Goal: Communication & Community: Connect with others

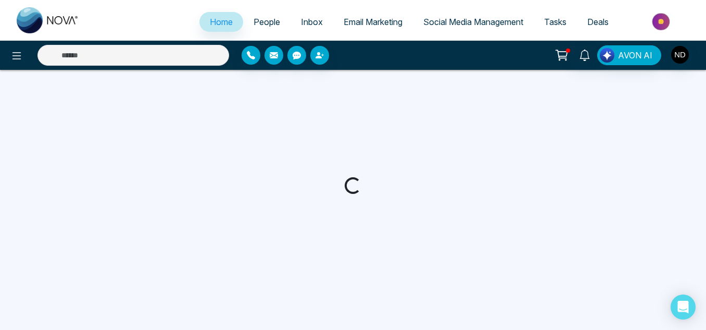
select select "*"
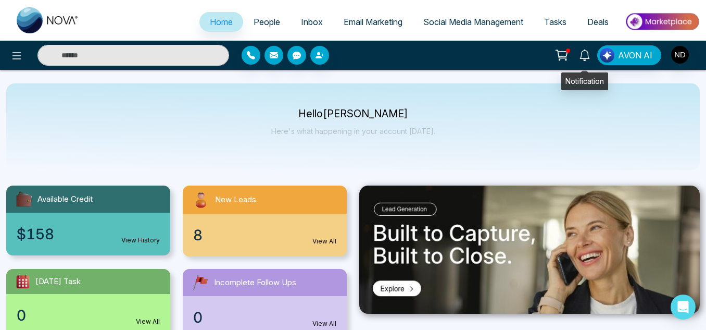
click at [586, 48] on link at bounding box center [584, 54] width 25 height 18
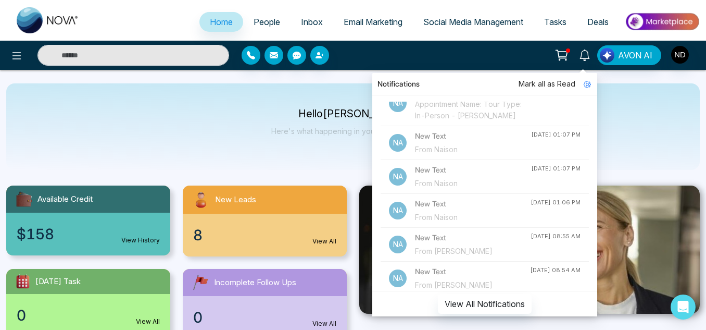
scroll to position [21, 0]
click at [493, 155] on div "From Naison" at bounding box center [473, 148] width 116 height 11
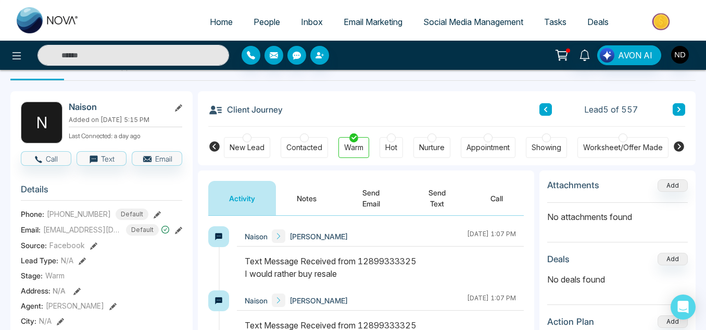
scroll to position [28, 0]
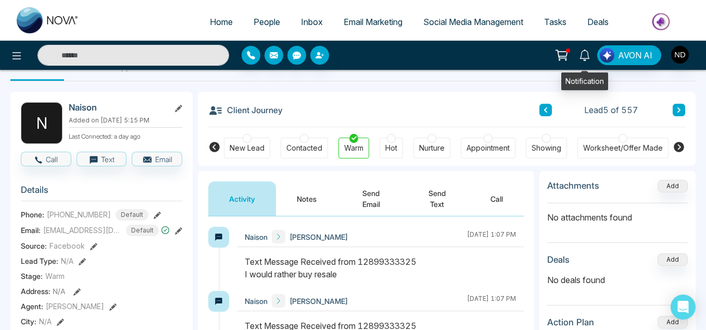
click at [591, 54] on link at bounding box center [584, 54] width 25 height 18
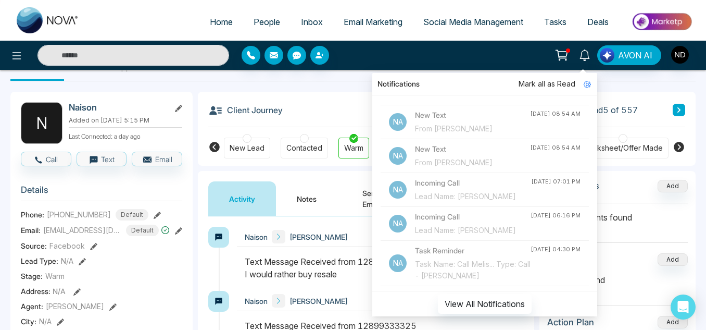
scroll to position [185, 0]
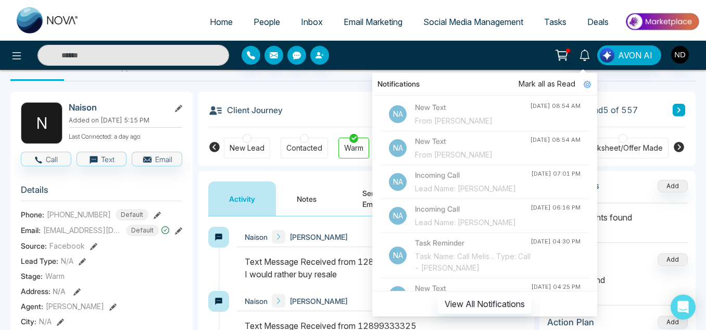
click at [493, 125] on div "New Text From [PERSON_NAME]" at bounding box center [472, 114] width 115 height 25
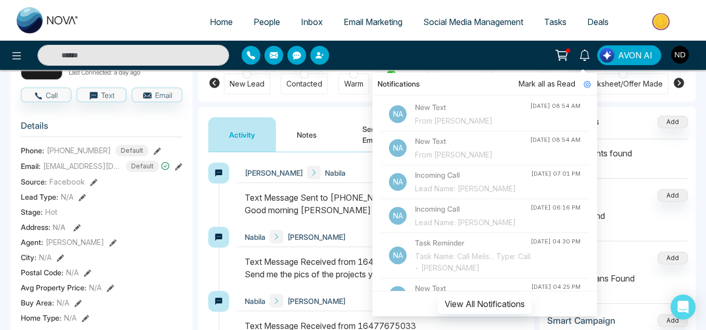
scroll to position [92, 0]
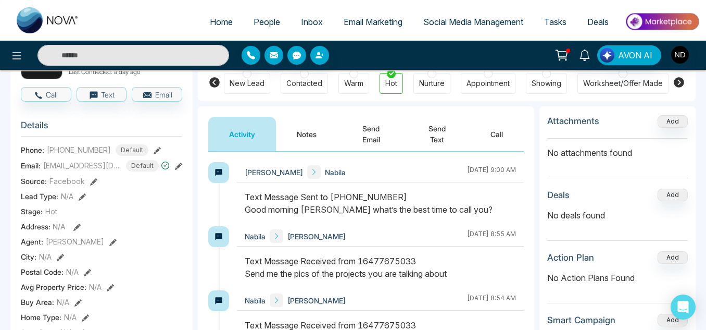
scroll to position [0, 0]
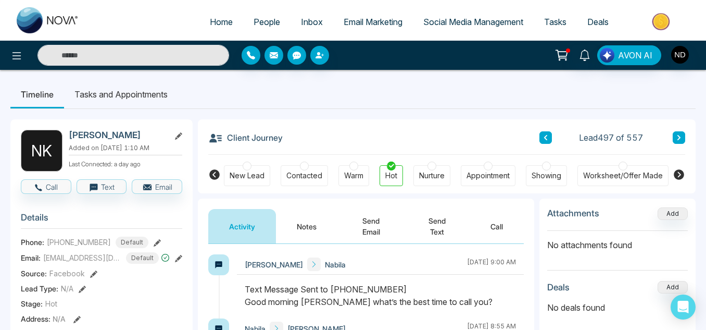
click at [269, 18] on span "People" at bounding box center [267, 22] width 27 height 10
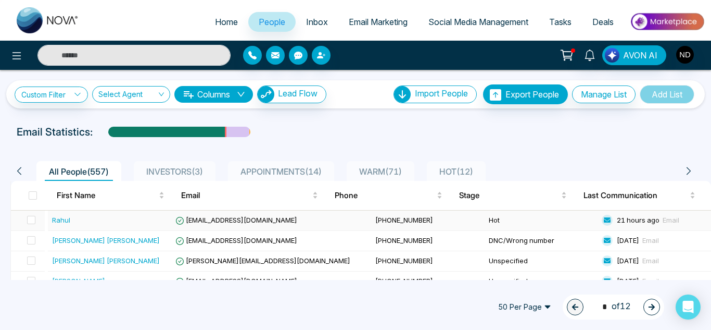
click at [111, 217] on div "Rahul" at bounding box center [111, 219] width 118 height 10
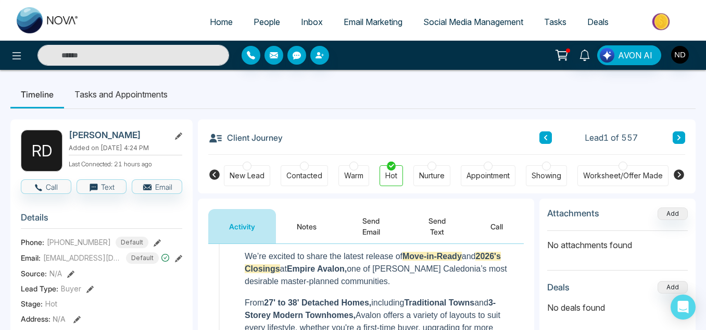
click at [284, 221] on button "Notes" at bounding box center [306, 226] width 61 height 34
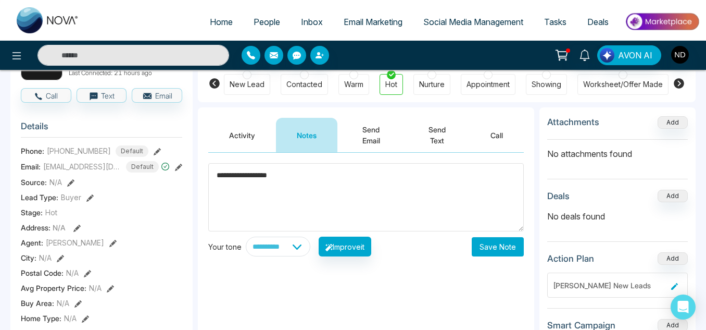
scroll to position [91, 0]
type textarea "**********"
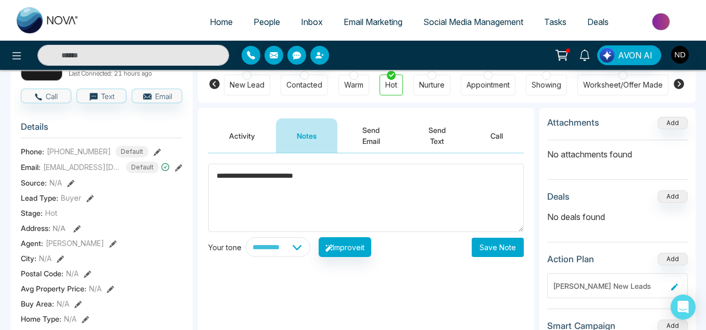
click at [515, 246] on button "Save Note" at bounding box center [498, 246] width 52 height 19
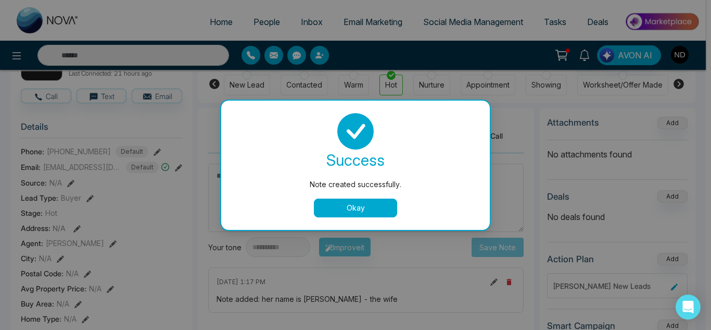
click at [382, 202] on button "Okay" at bounding box center [355, 207] width 83 height 19
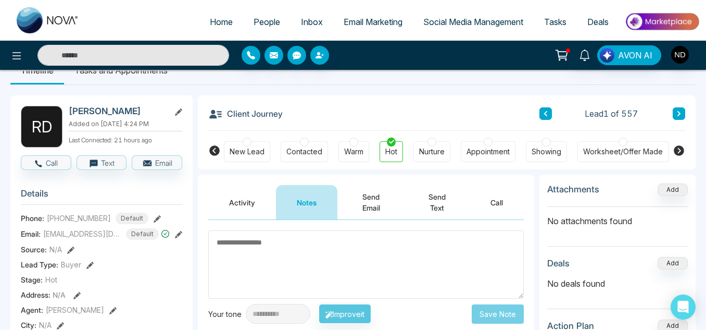
scroll to position [23, 0]
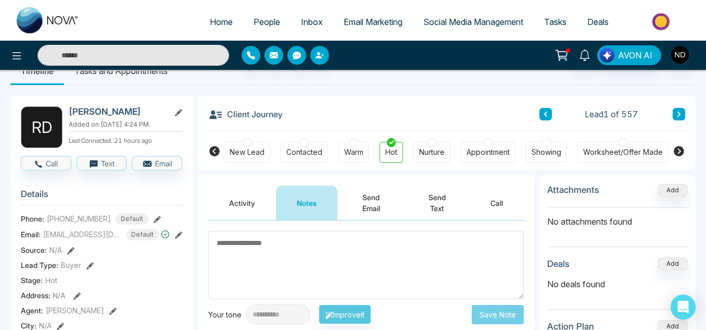
click at [675, 112] on button at bounding box center [679, 114] width 12 height 12
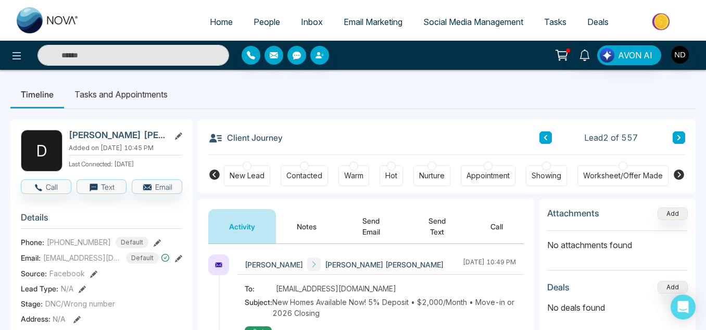
click at [254, 19] on span "People" at bounding box center [267, 22] width 27 height 10
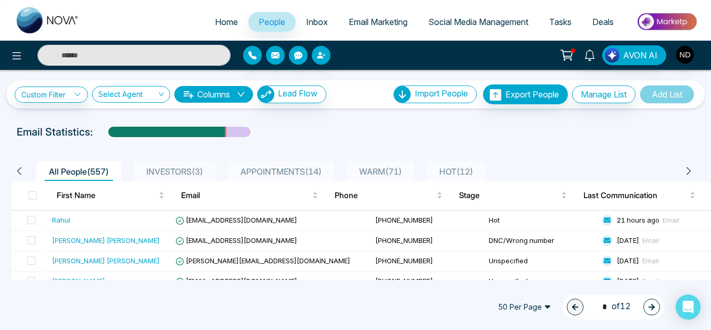
click at [406, 171] on span "WARM ( 71 )" at bounding box center [380, 171] width 51 height 10
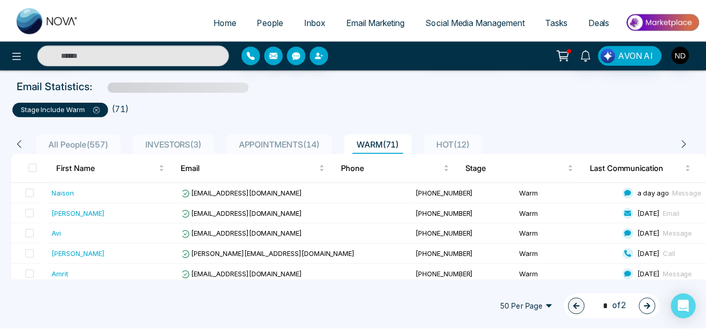
scroll to position [46, 0]
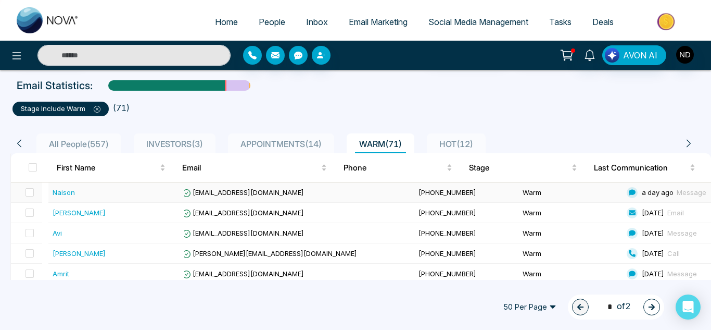
click at [116, 197] on div "Naison" at bounding box center [117, 192] width 128 height 10
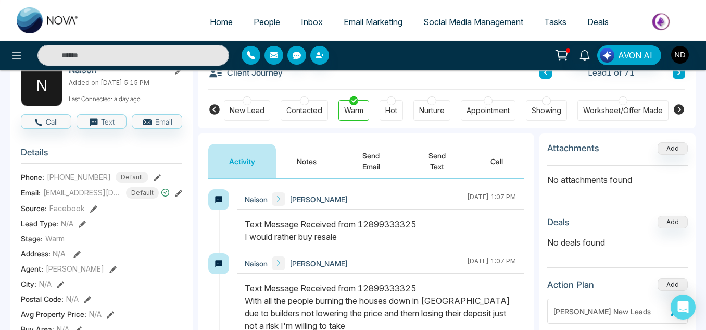
scroll to position [65, 0]
click at [435, 147] on button "Send Text" at bounding box center [436, 161] width 65 height 34
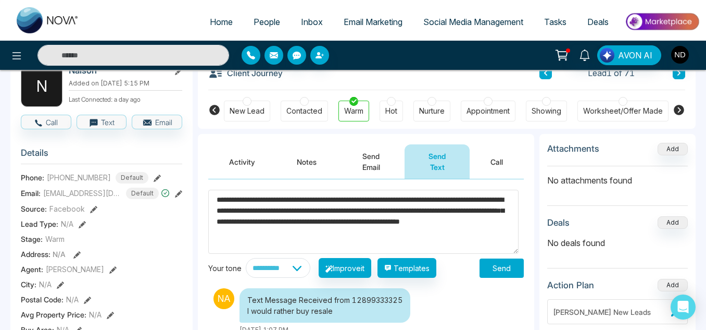
type textarea "**********"
click at [500, 268] on button "Send" at bounding box center [501, 267] width 44 height 19
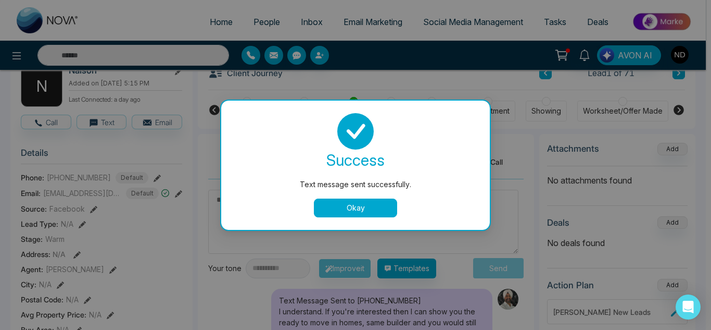
click at [372, 211] on button "Okay" at bounding box center [355, 207] width 83 height 19
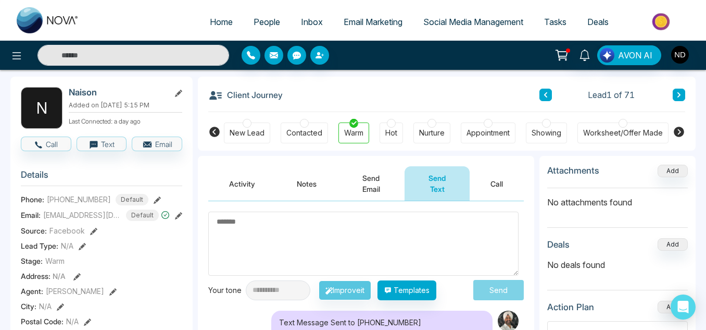
scroll to position [42, 0]
click at [679, 99] on button at bounding box center [679, 95] width 12 height 12
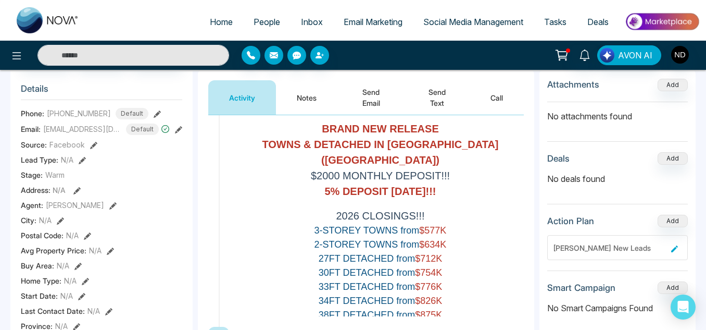
scroll to position [161, 0]
